Goal: Communication & Community: Ask a question

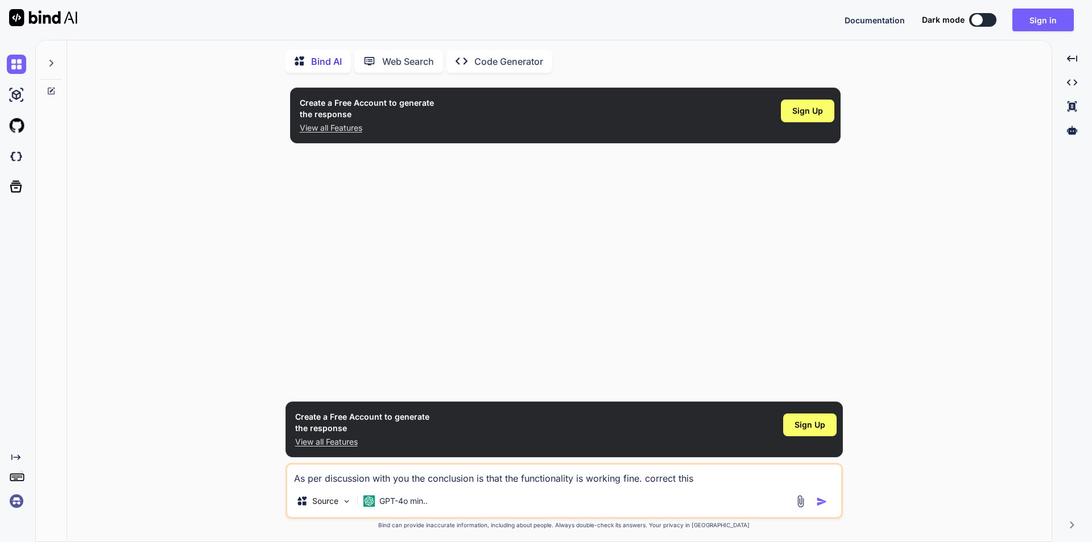
scroll to position [5, 0]
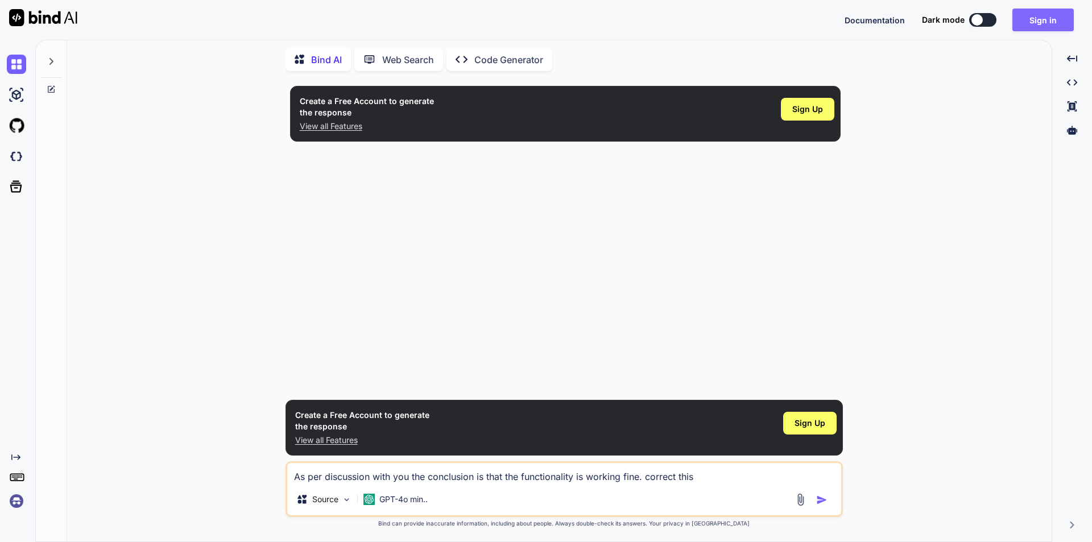
click at [1027, 17] on button "Sign in" at bounding box center [1042, 20] width 61 height 23
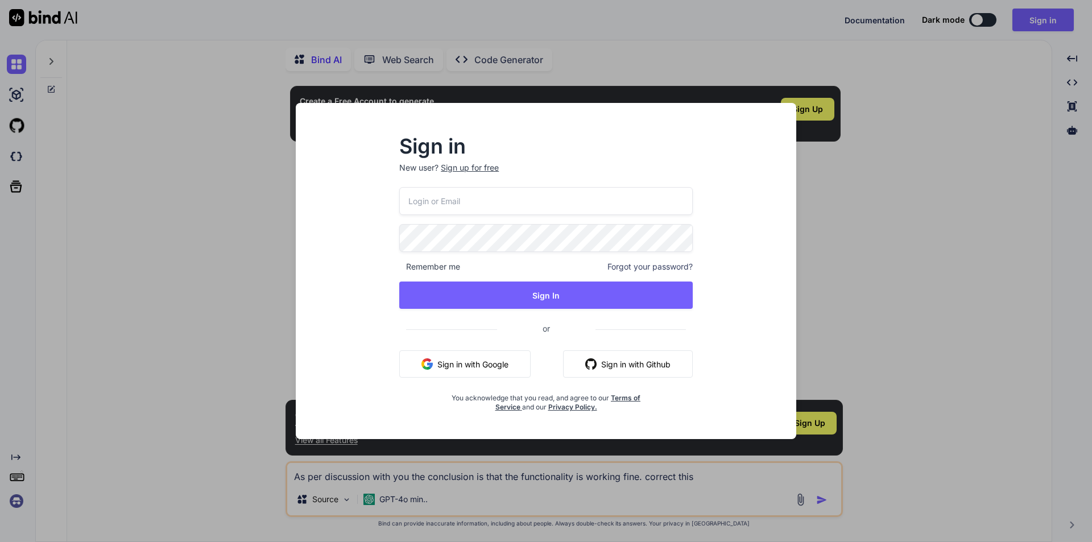
click at [469, 195] on input "email" at bounding box center [545, 201] width 293 height 28
type input "[EMAIL_ADDRESS][DOMAIN_NAME]"
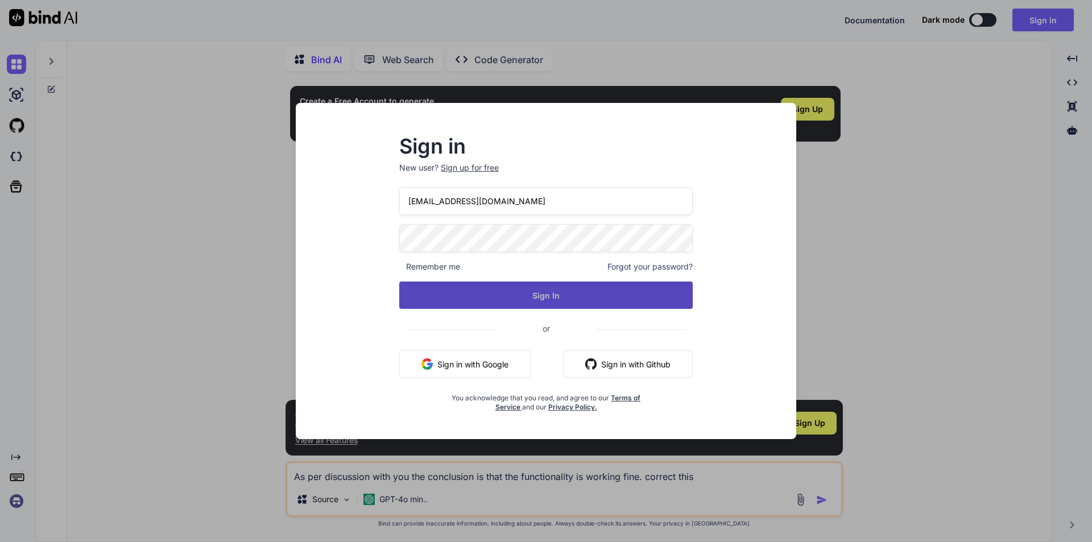
click at [492, 291] on button "Sign In" at bounding box center [545, 294] width 293 height 27
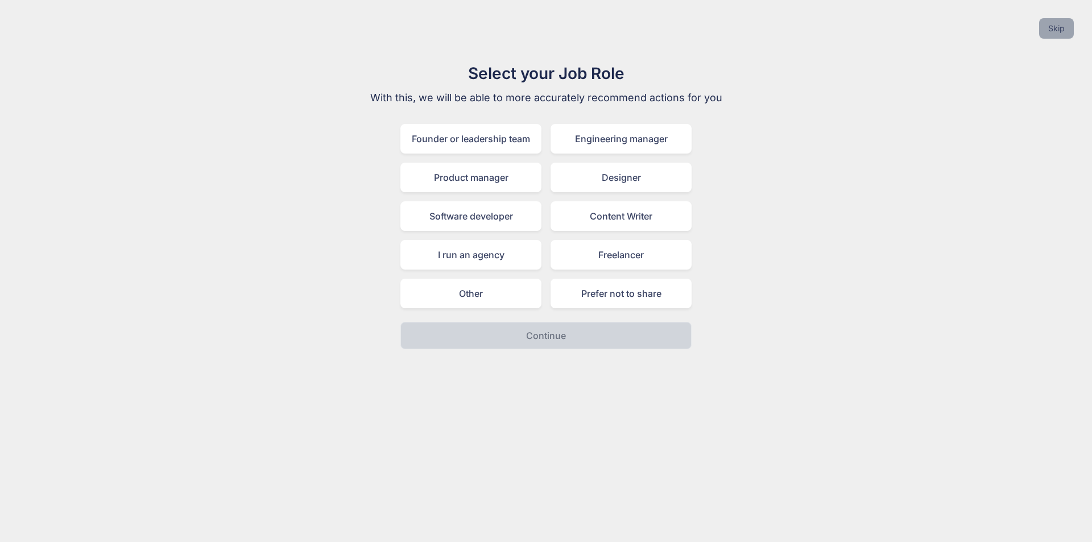
click at [1062, 27] on button "Skip" at bounding box center [1056, 28] width 35 height 20
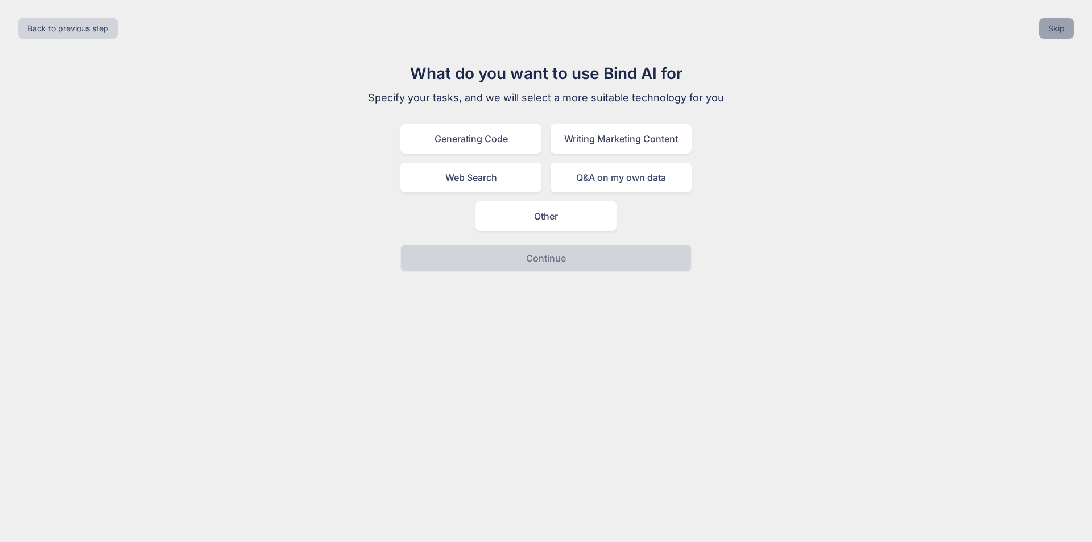
click at [1057, 24] on button "Skip" at bounding box center [1056, 28] width 35 height 20
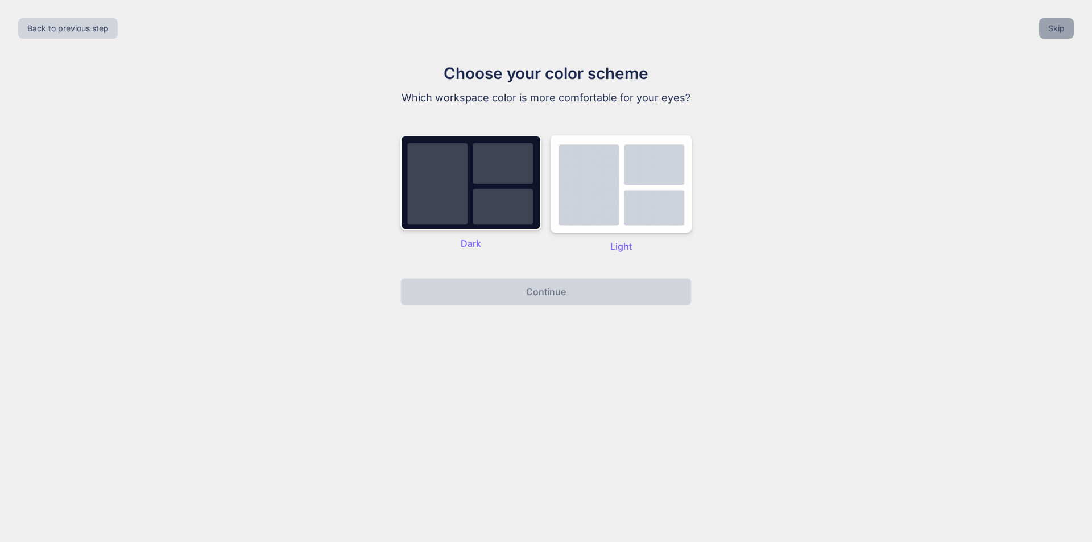
click at [1055, 27] on button "Skip" at bounding box center [1056, 28] width 35 height 20
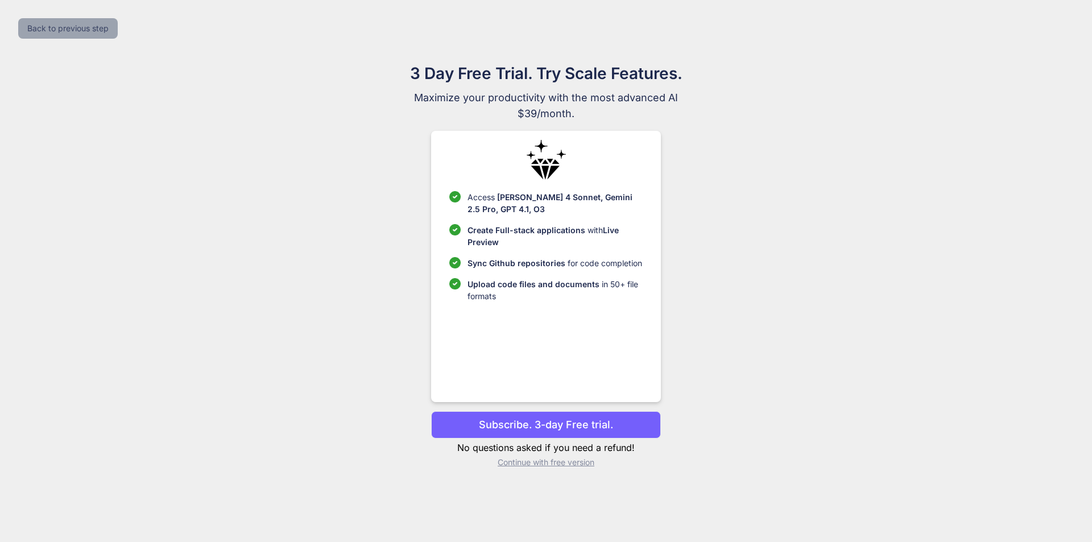
click at [39, 24] on button "Back to previous step" at bounding box center [68, 28] width 100 height 20
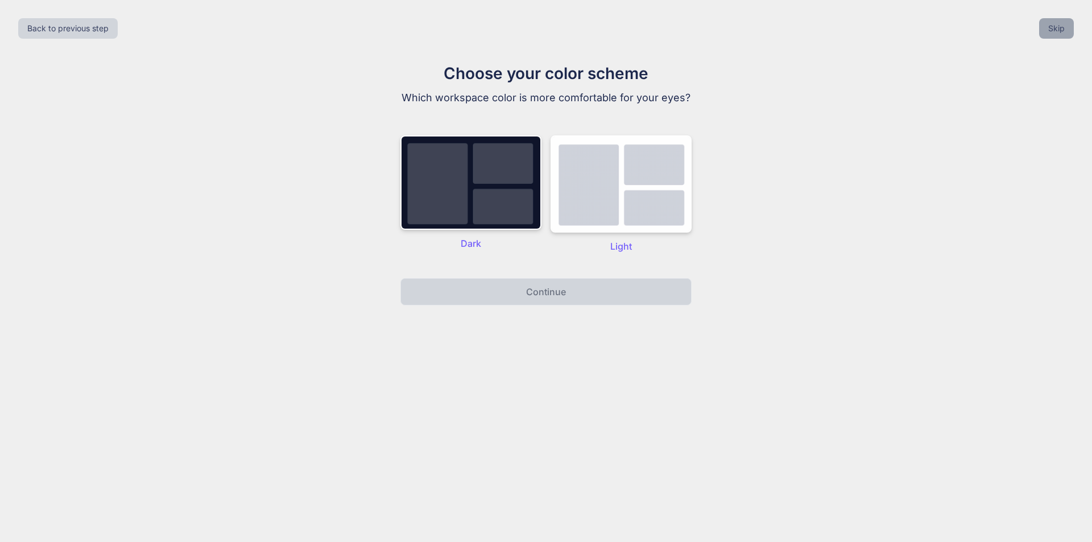
click at [1056, 30] on button "Skip" at bounding box center [1056, 28] width 35 height 20
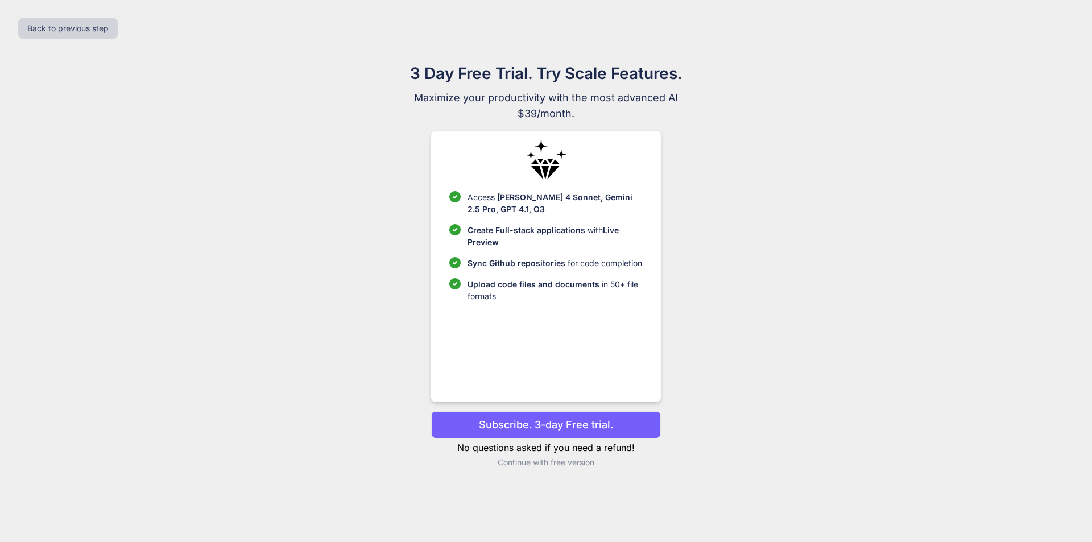
click at [535, 463] on p "Continue with free version" at bounding box center [545, 462] width 229 height 11
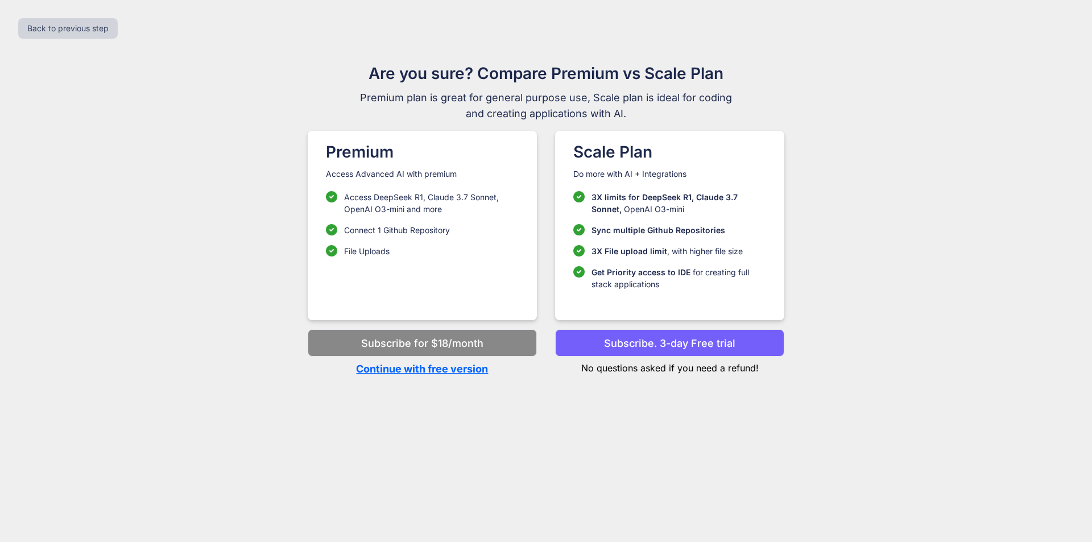
click at [439, 370] on p "Continue with free version" at bounding box center [422, 368] width 229 height 15
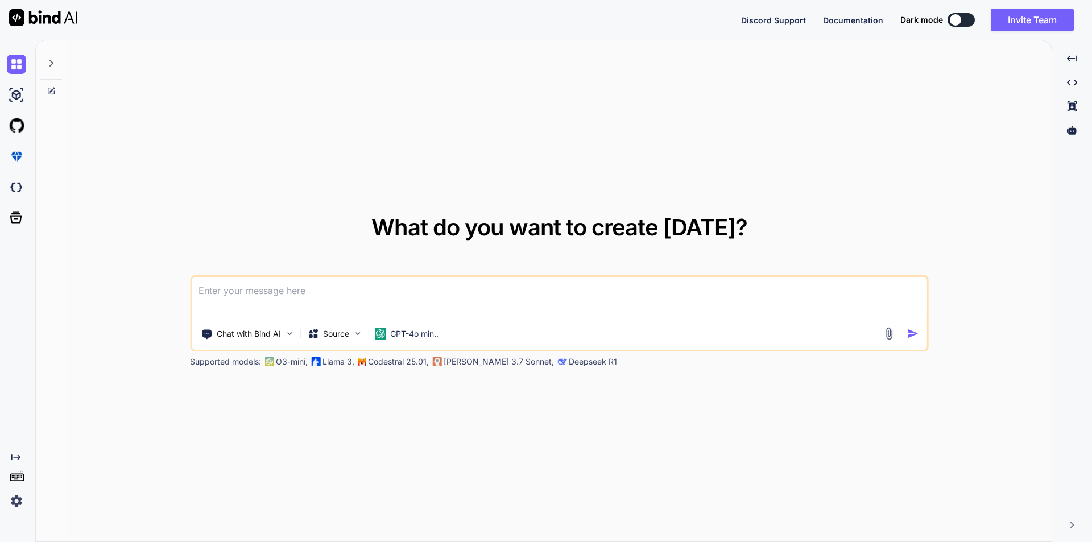
click at [362, 306] on textarea at bounding box center [559, 298] width 735 height 42
type textarea "hi"
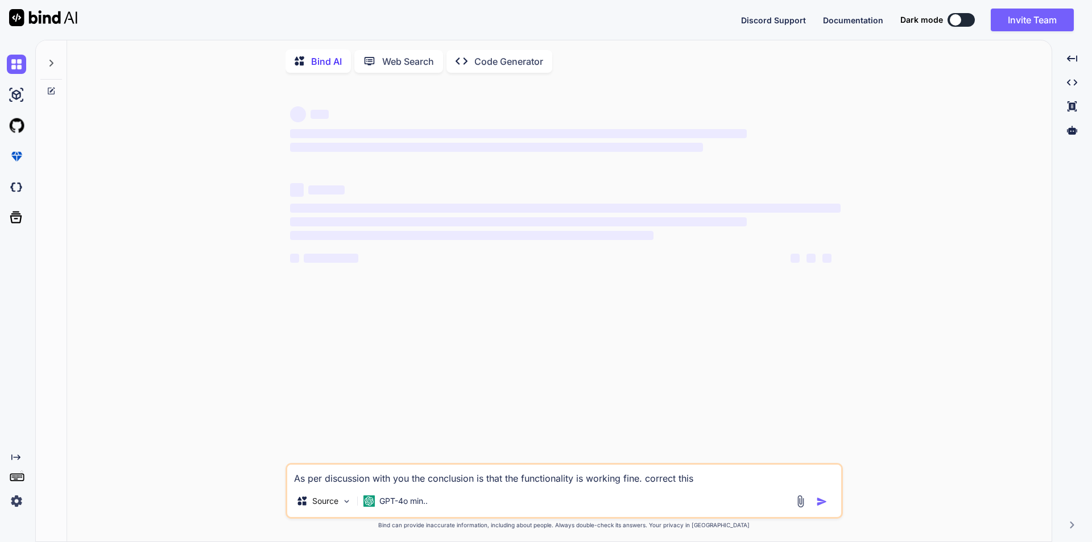
drag, startPoint x: 719, startPoint y: 475, endPoint x: 287, endPoint y: 503, distance: 432.5
click at [287, 503] on div "As per discussion with you the conclusion is that the functionality is working …" at bounding box center [563, 491] width 557 height 56
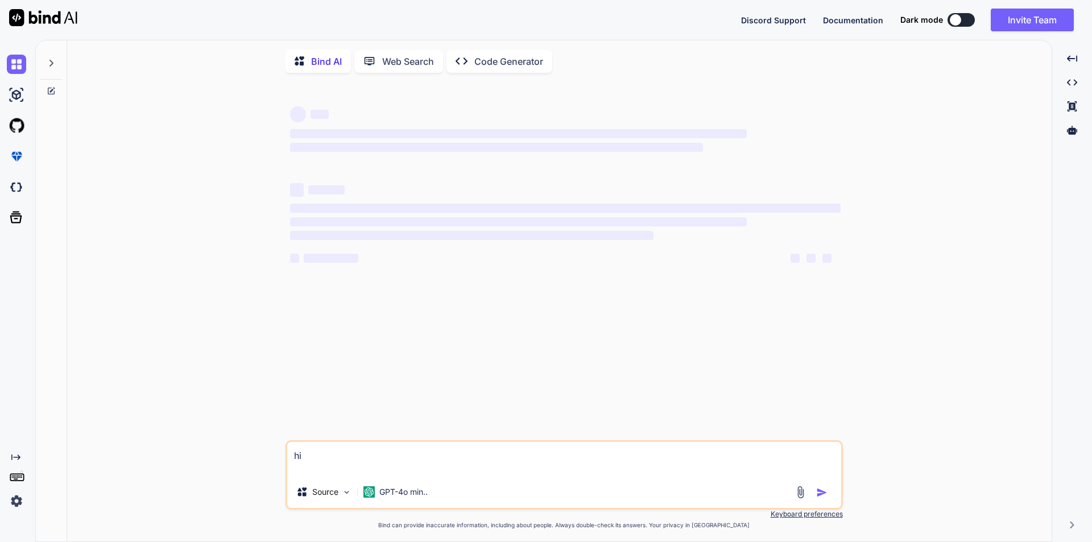
type textarea "hi"
click at [820, 499] on div at bounding box center [813, 492] width 38 height 13
drag, startPoint x: 833, startPoint y: 522, endPoint x: 811, endPoint y: 481, distance: 46.3
click at [831, 502] on div "hi Source GPT-4o min.. Created with Bind Always check its answers. Privacy in B…" at bounding box center [563, 484] width 557 height 89
click at [575, 318] on div "‌ ‌ ‌ ‌ ‌ ‌ ‌ ‌ ‌ ‌ ‌ ‌ ‌ ‌" at bounding box center [565, 261] width 555 height 358
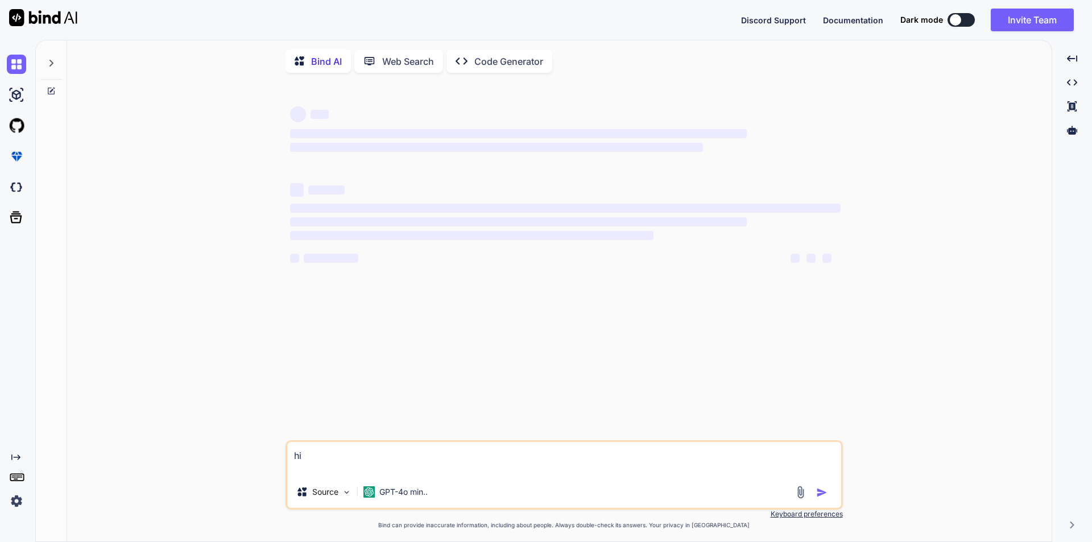
click at [55, 90] on icon at bounding box center [51, 91] width 7 height 7
click at [49, 65] on icon at bounding box center [51, 63] width 9 height 9
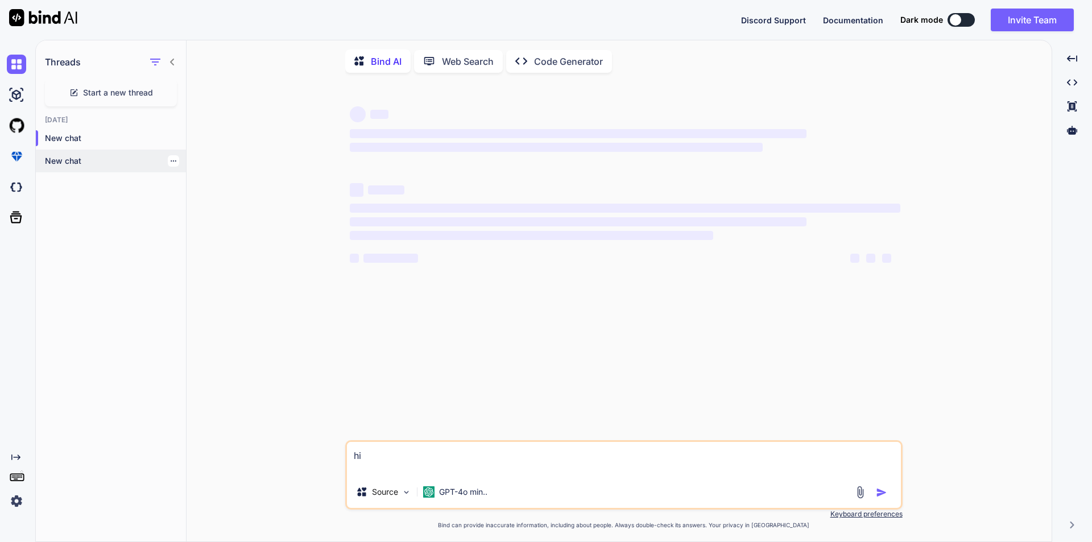
click at [170, 158] on icon "button" at bounding box center [173, 161] width 7 height 7
click at [197, 212] on div "Delete" at bounding box center [221, 206] width 111 height 23
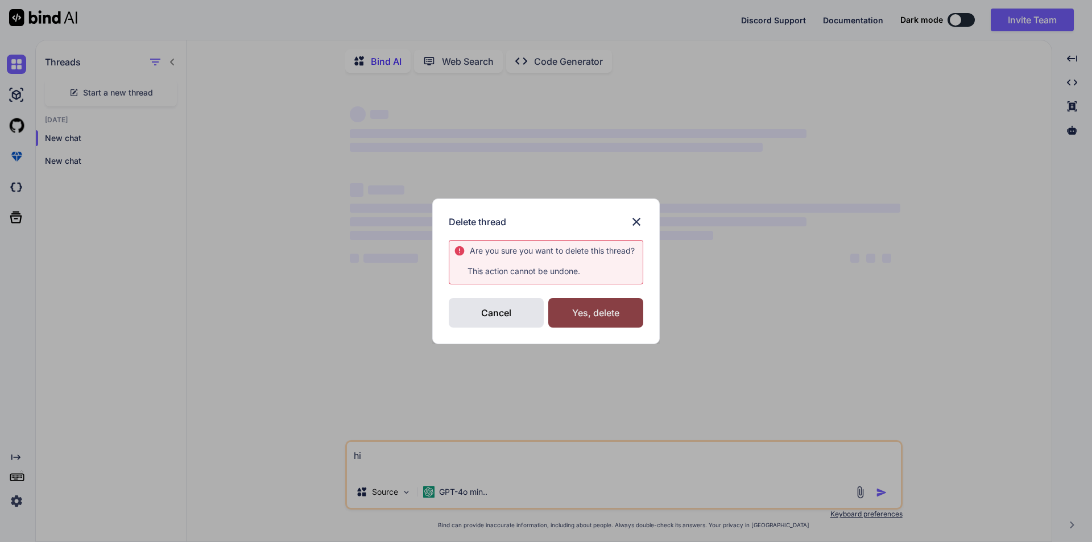
click at [615, 320] on div "Yes, delete" at bounding box center [595, 313] width 95 height 30
click at [633, 219] on img at bounding box center [636, 222] width 14 height 14
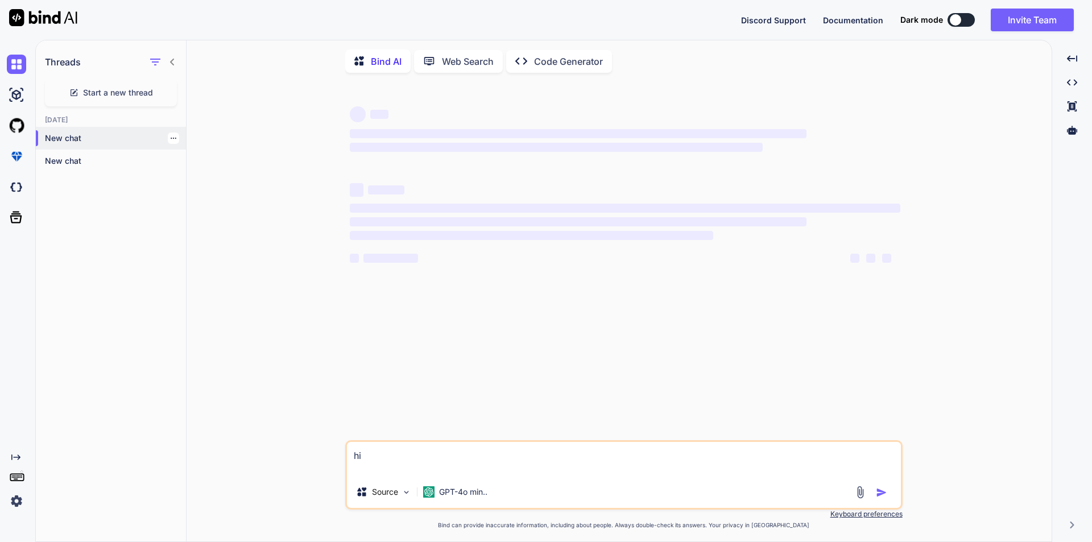
click at [170, 136] on icon "button" at bounding box center [173, 138] width 7 height 7
click at [199, 175] on div "Delete" at bounding box center [221, 183] width 111 height 23
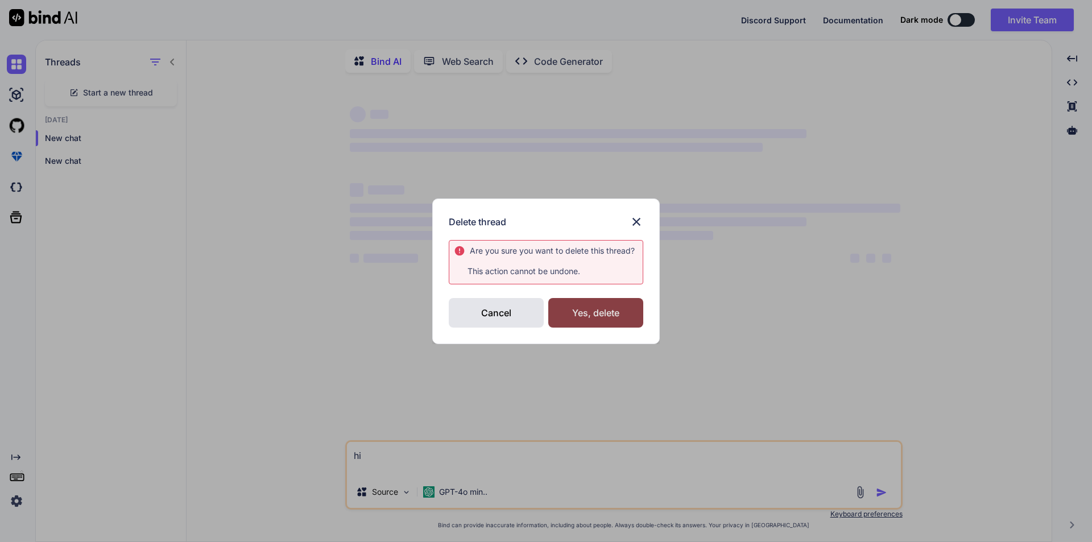
click at [567, 310] on div "Yes, delete" at bounding box center [595, 313] width 95 height 30
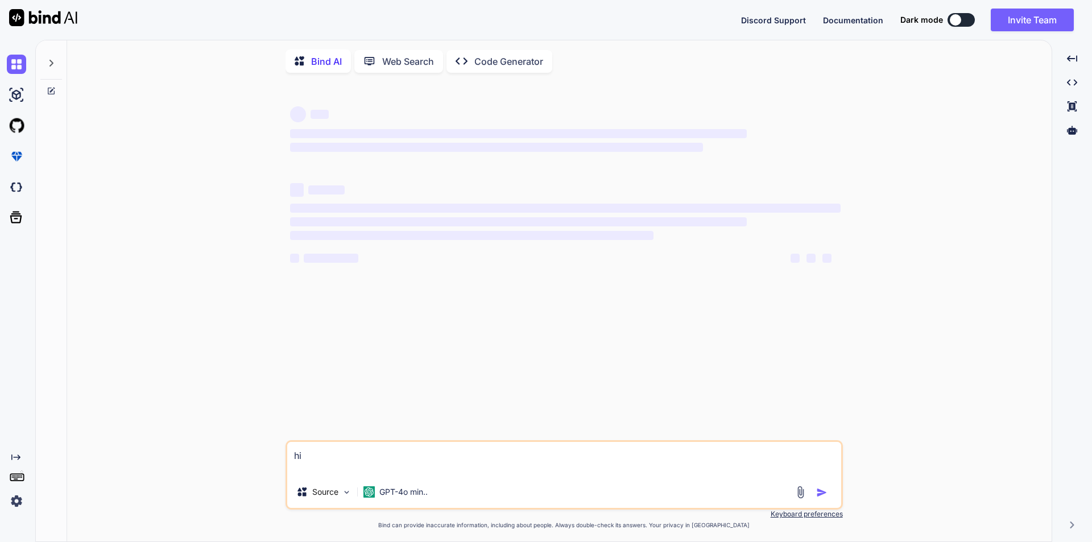
click at [53, 64] on icon at bounding box center [51, 63] width 9 height 9
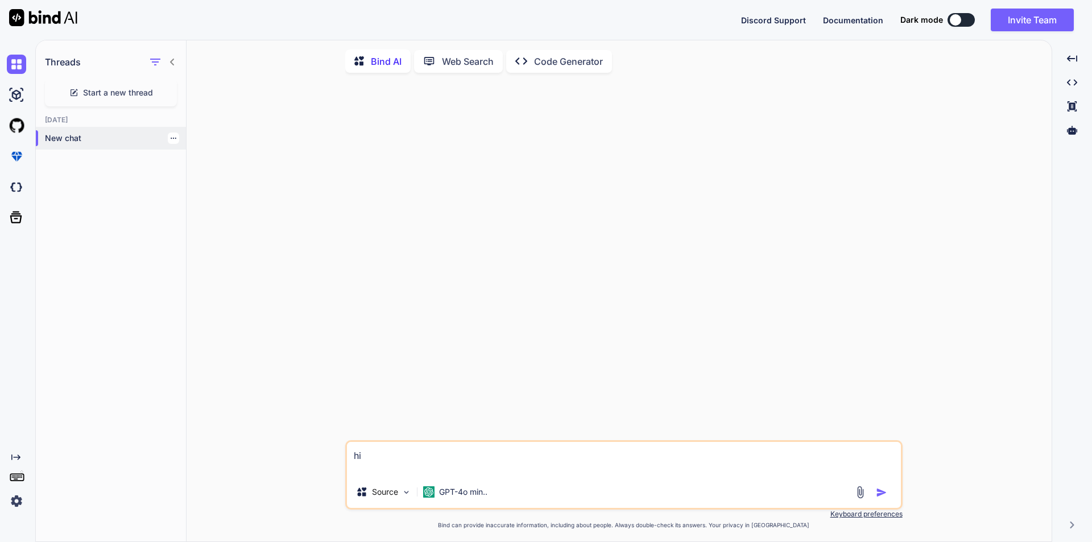
click at [170, 136] on icon "button" at bounding box center [173, 138] width 7 height 7
click at [192, 183] on span "Delete" at bounding box center [199, 183] width 24 height 11
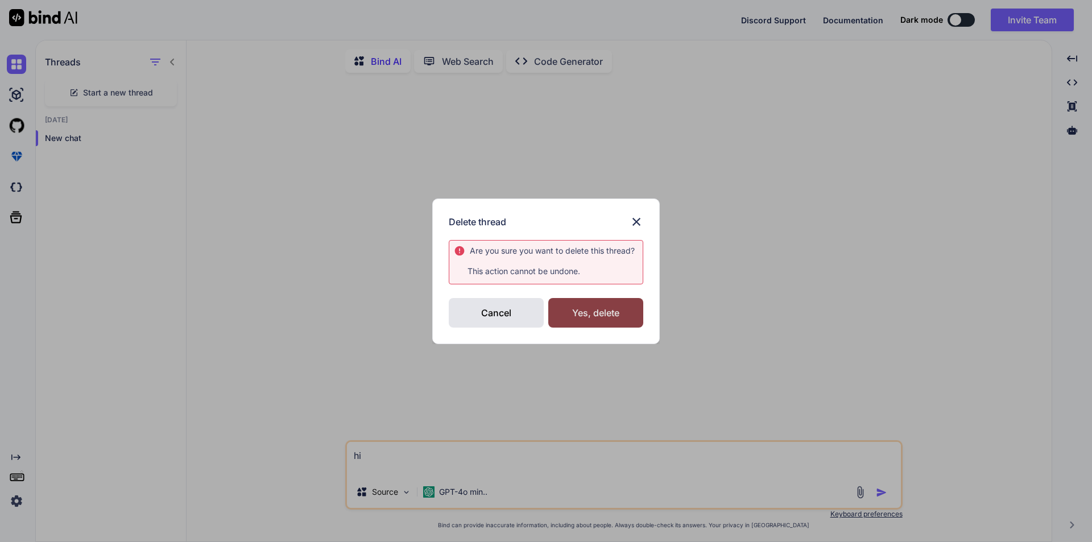
click at [585, 309] on div "Yes, delete" at bounding box center [595, 313] width 95 height 30
click at [633, 223] on img at bounding box center [636, 222] width 14 height 14
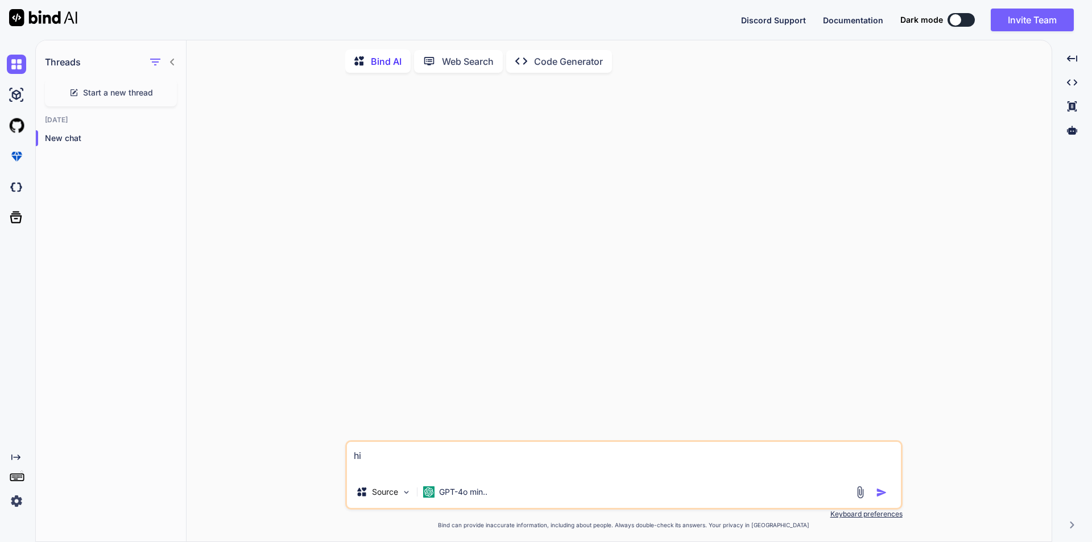
click at [479, 457] on textarea "hi" at bounding box center [624, 459] width 554 height 34
click at [877, 497] on img "button" at bounding box center [881, 492] width 11 height 11
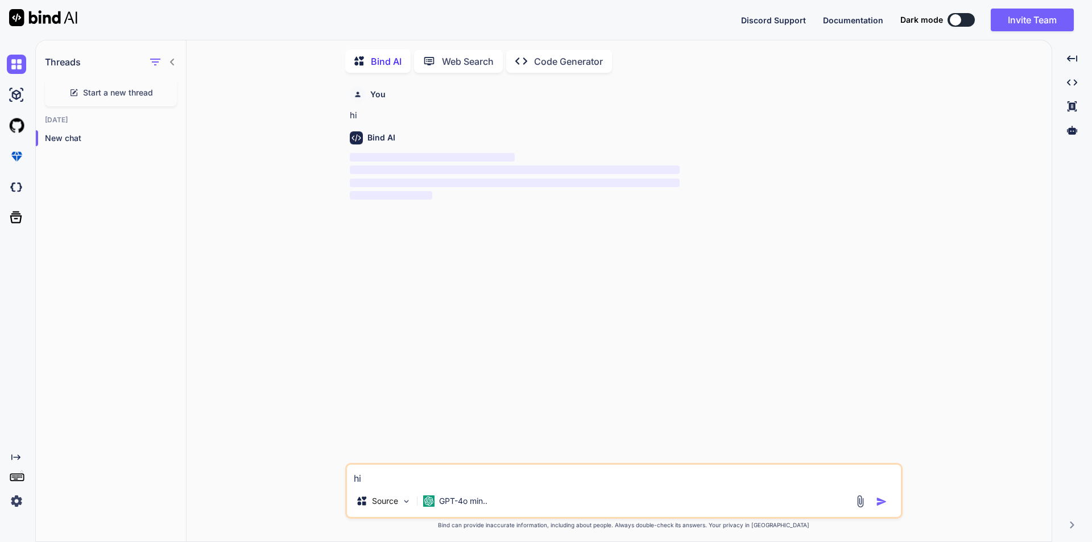
scroll to position [5, 0]
click at [451, 53] on p "Web Search" at bounding box center [468, 60] width 52 height 14
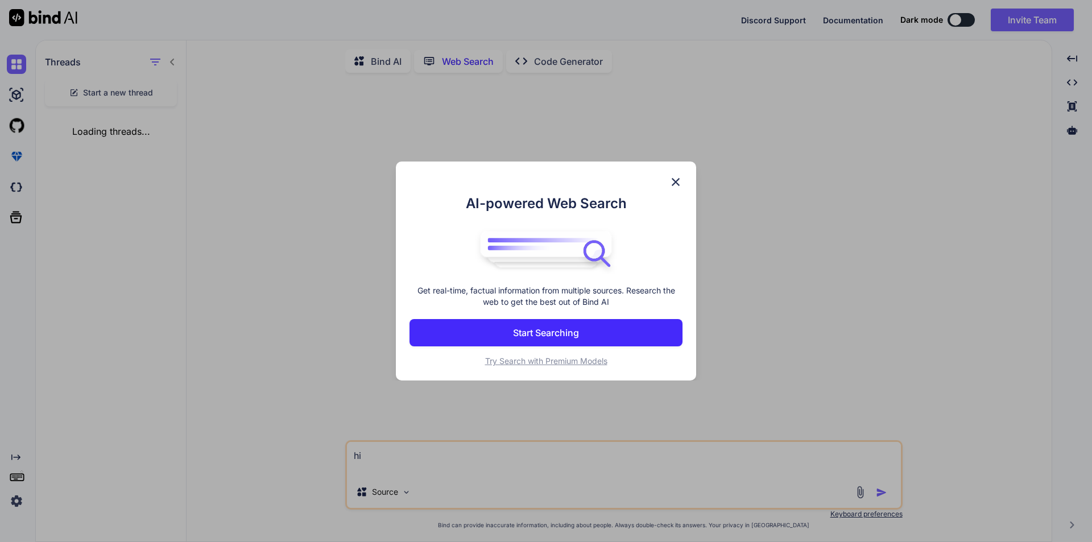
scroll to position [5, 0]
click at [674, 180] on img at bounding box center [676, 182] width 14 height 14
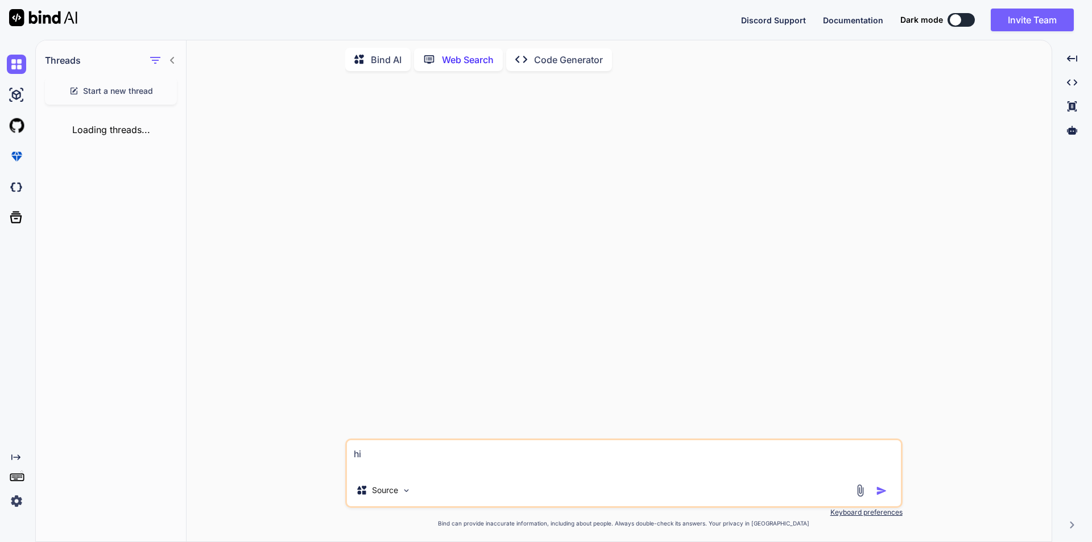
click at [383, 59] on p "Bind AI" at bounding box center [386, 60] width 31 height 14
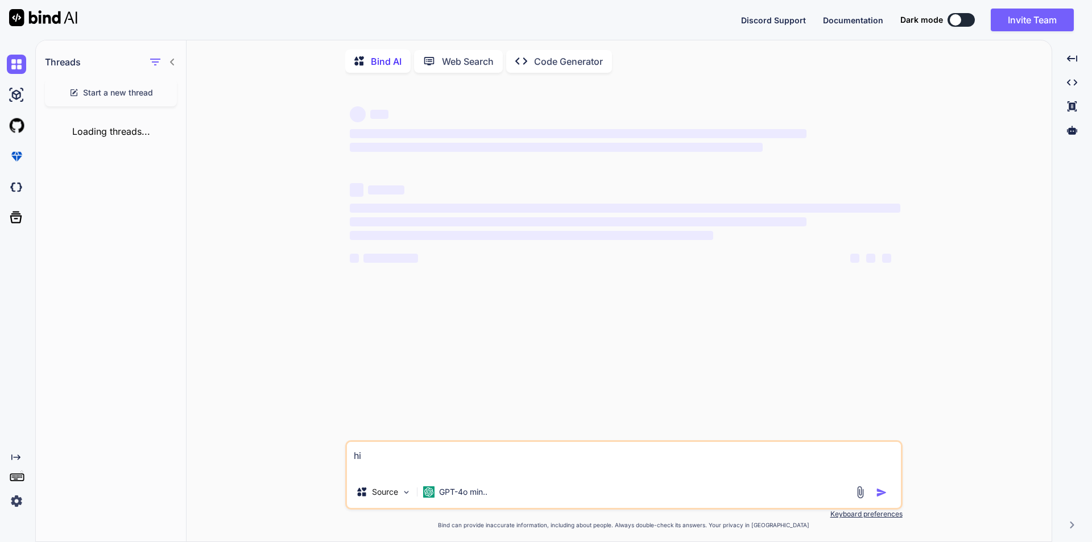
drag, startPoint x: 387, startPoint y: 480, endPoint x: 354, endPoint y: 458, distance: 40.1
click at [354, 458] on div "hi Source GPT-4o min.." at bounding box center [623, 474] width 557 height 69
click at [373, 461] on textarea "hi" at bounding box center [624, 459] width 554 height 34
type textarea "x"
type textarea "h"
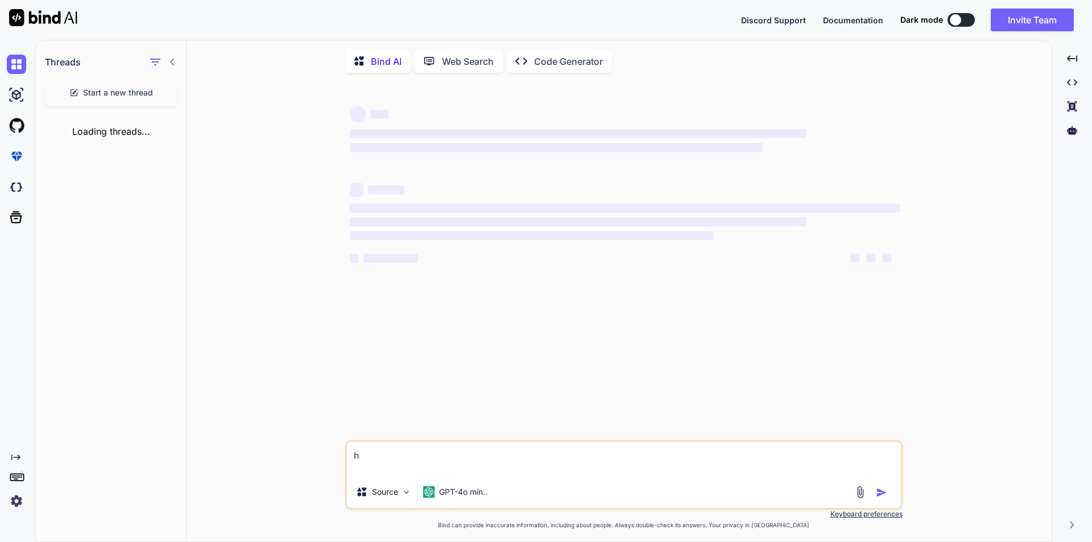
type textarea "x"
click at [251, 333] on div "‌ ‌ ‌ ‌ ‌ ‌ ‌ ‌ ‌ ‌ ‌ ‌ ‌ ‌ Source GPT-4o min.. Created with Bind Always check …" at bounding box center [624, 312] width 856 height 461
click at [146, 93] on span "Start a new thread" at bounding box center [118, 92] width 70 height 11
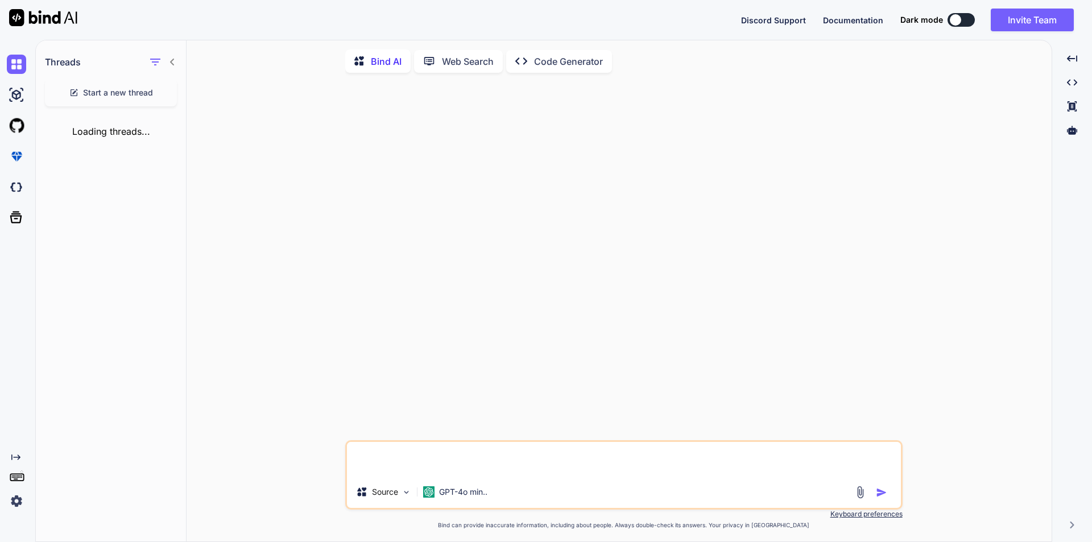
click at [19, 501] on img at bounding box center [16, 500] width 19 height 19
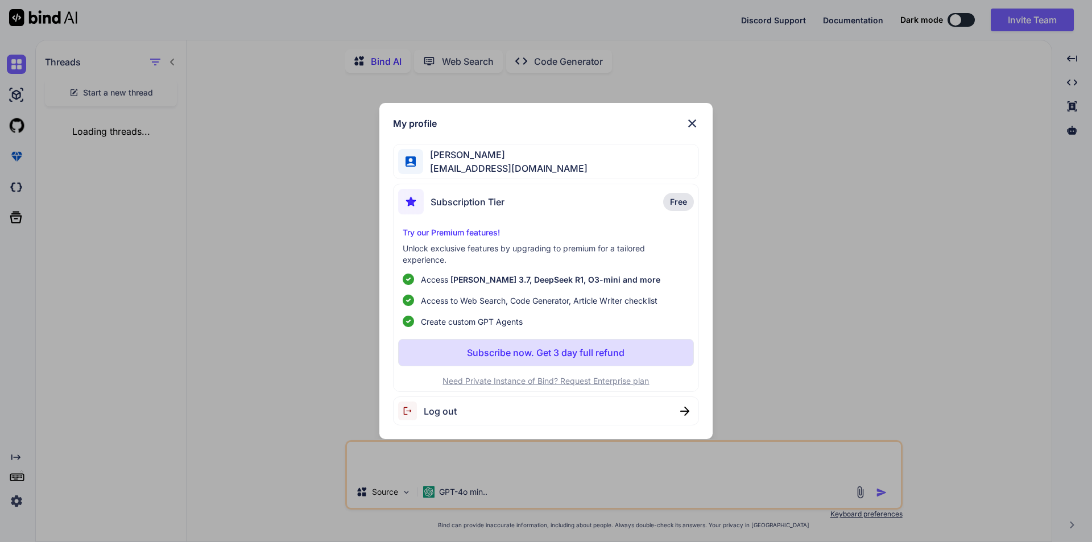
click at [436, 410] on span "Log out" at bounding box center [440, 411] width 33 height 14
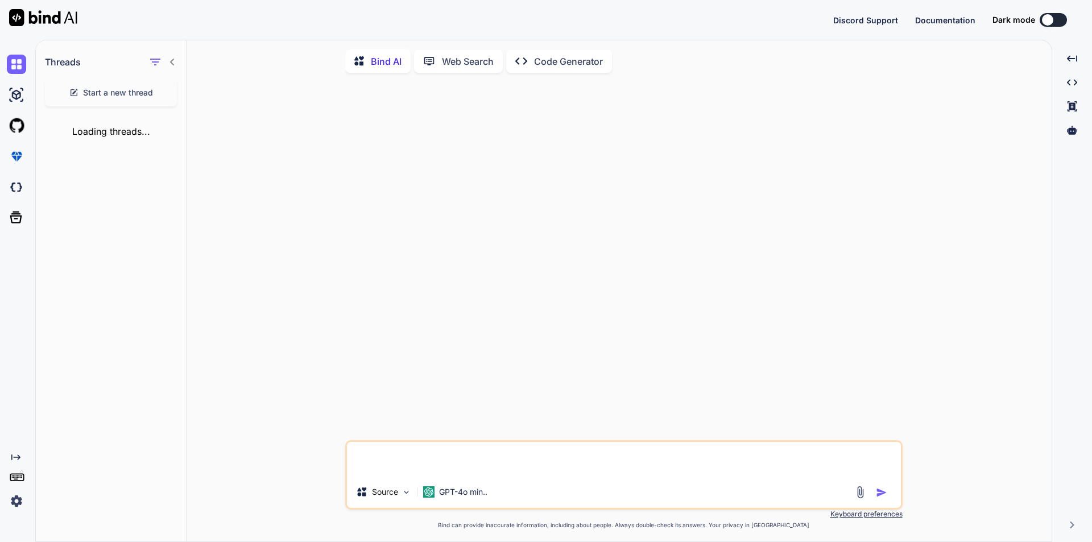
type textarea "x"
click at [18, 502] on img at bounding box center [16, 500] width 19 height 19
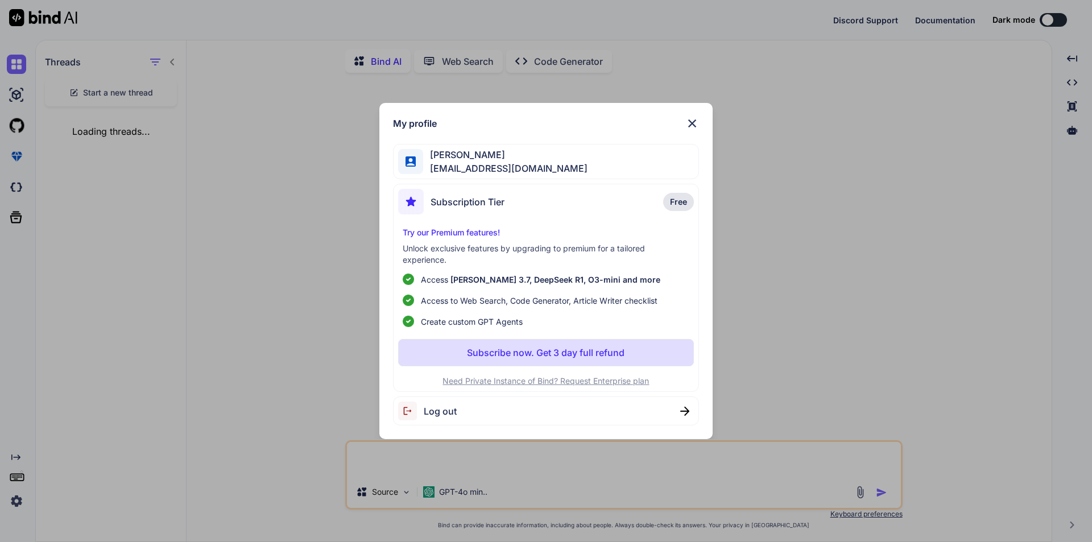
click at [460, 407] on div "Log out" at bounding box center [546, 410] width 306 height 29
